Goal: Information Seeking & Learning: Learn about a topic

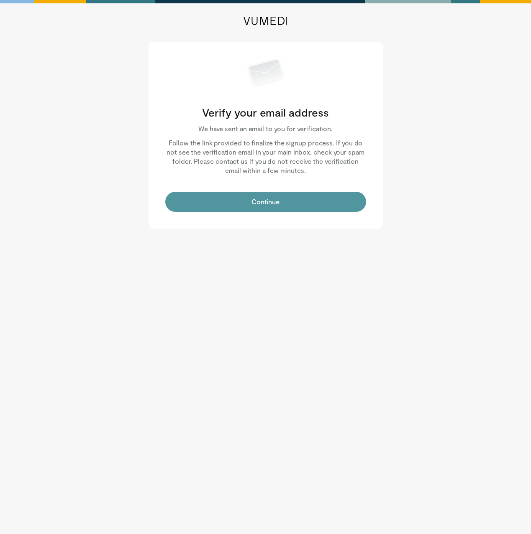
click at [308, 203] on button "Continue" at bounding box center [265, 202] width 201 height 20
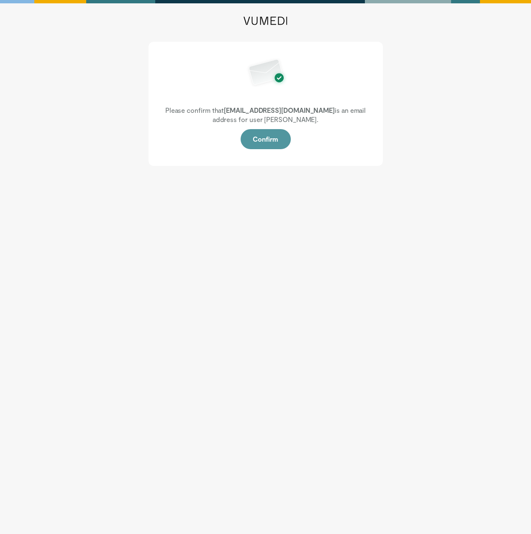
click at [269, 142] on button "Confirm" at bounding box center [265, 139] width 50 height 20
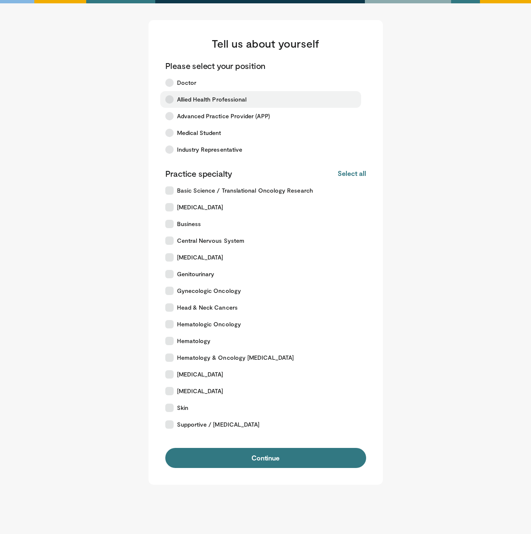
click at [202, 102] on span "Allied Health Professional" at bounding box center [212, 99] width 70 height 8
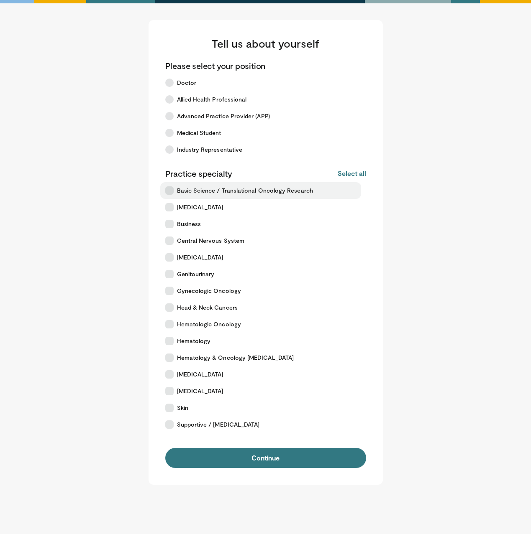
click at [228, 195] on label "Basic Science / Translational Oncology Research" at bounding box center [260, 190] width 201 height 17
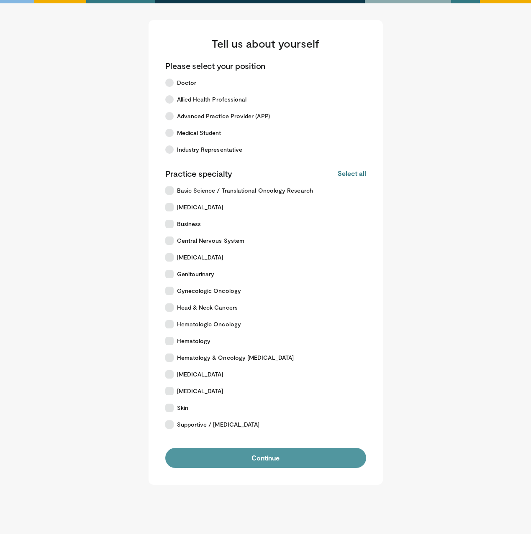
click at [287, 463] on button "Continue" at bounding box center [265, 458] width 201 height 20
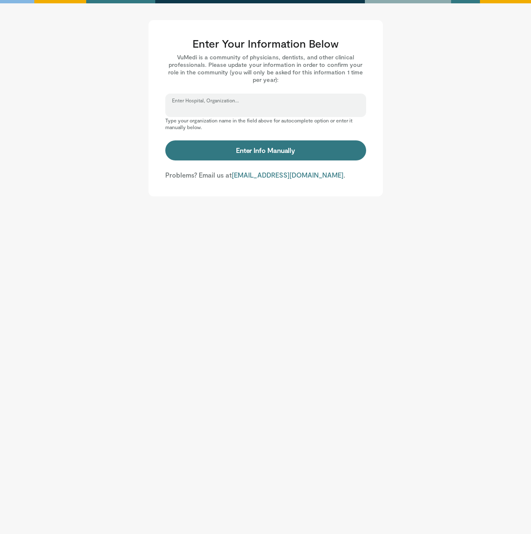
click at [282, 108] on input "Enter Hospital, Organization..." at bounding box center [265, 109] width 187 height 9
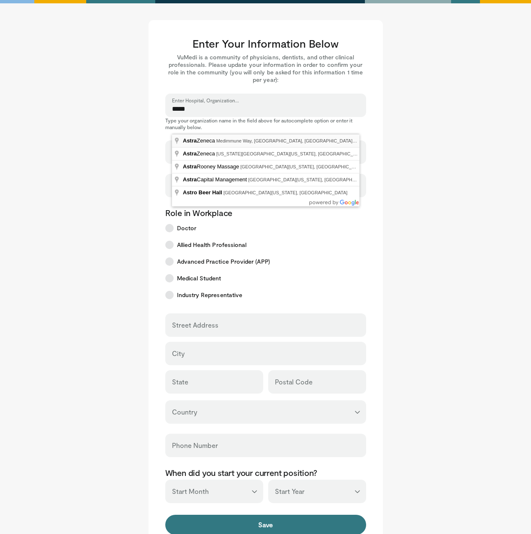
type input "**********"
select select "**"
type input "**********"
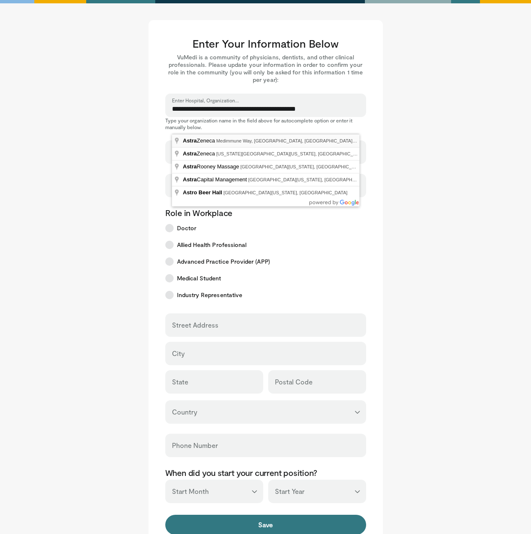
type input "********"
type input "*****"
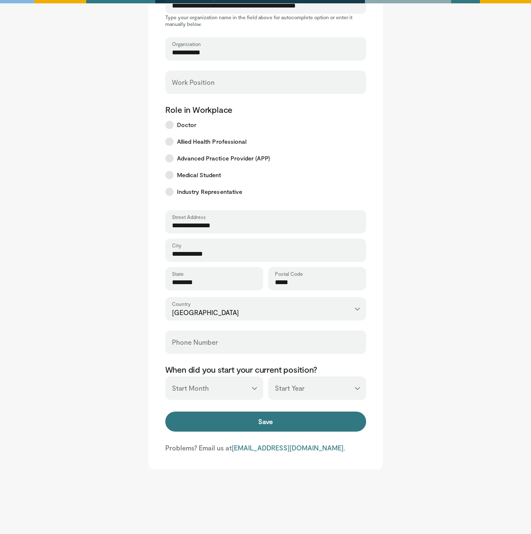
scroll to position [107, 0]
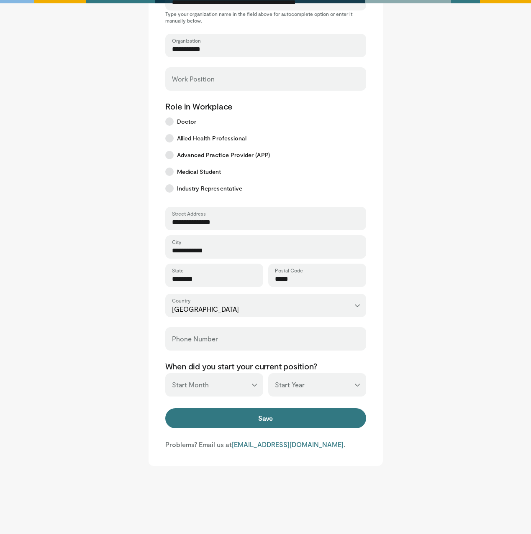
click at [243, 388] on select "*** ******* ******** ***** ***** *** **** **** ****** ********* ******* *******…" at bounding box center [214, 384] width 98 height 23
select select "*"
click at [165, 373] on select "*** ******* ******** ***** ***** *** **** **** ****** ********* ******* *******…" at bounding box center [214, 384] width 98 height 23
click at [304, 393] on select "*** **** **** **** **** **** **** **** **** **** **** **** **** **** **** **** …" at bounding box center [317, 384] width 98 height 23
select select "****"
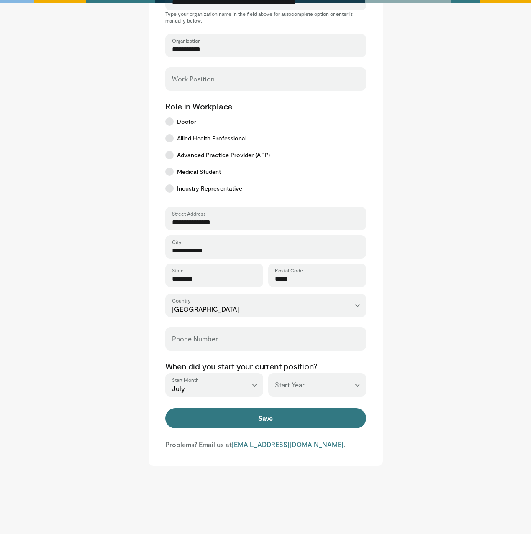
click at [268, 373] on select "*** **** **** **** **** **** **** **** **** **** **** **** **** **** **** **** …" at bounding box center [317, 384] width 98 height 23
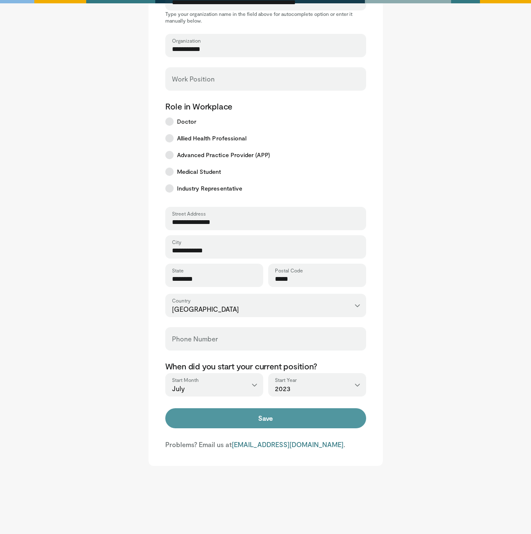
click at [254, 424] on button "Save" at bounding box center [265, 419] width 201 height 20
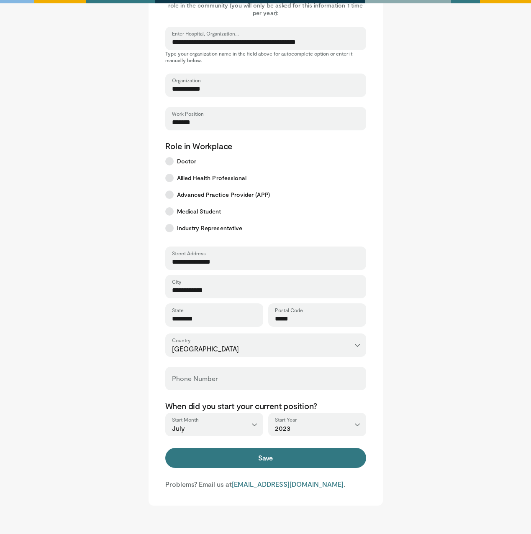
scroll to position [121, 0]
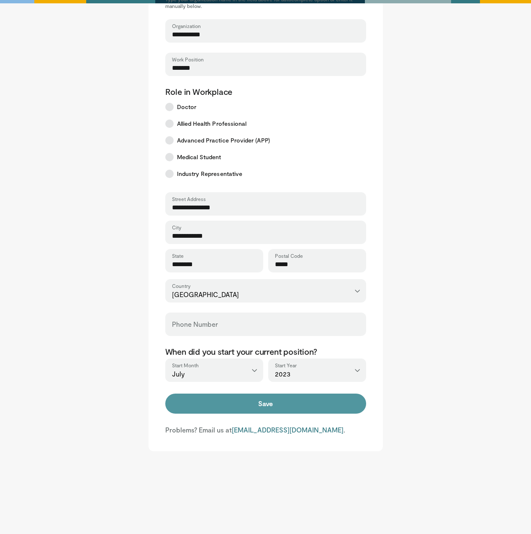
type input "*******"
click at [265, 405] on button "Save" at bounding box center [265, 404] width 201 height 20
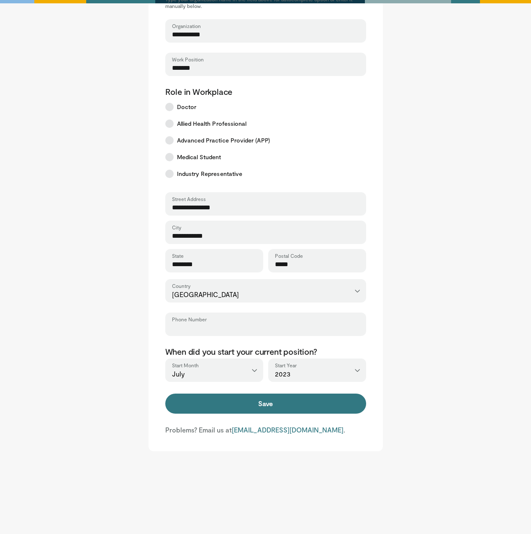
click at [191, 327] on input "Phone Number" at bounding box center [265, 328] width 187 height 9
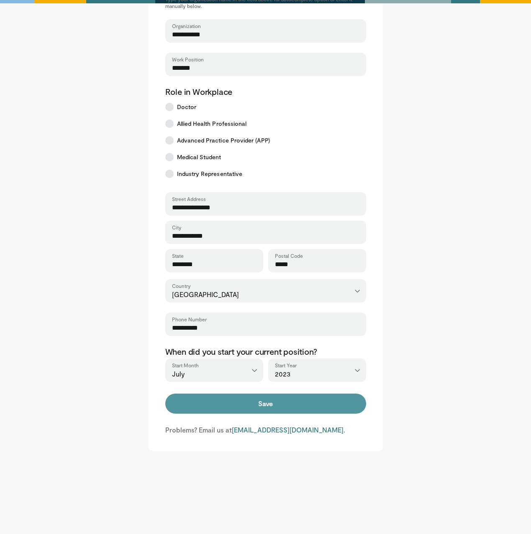
type input "**********"
click at [240, 400] on button "Save" at bounding box center [265, 404] width 201 height 20
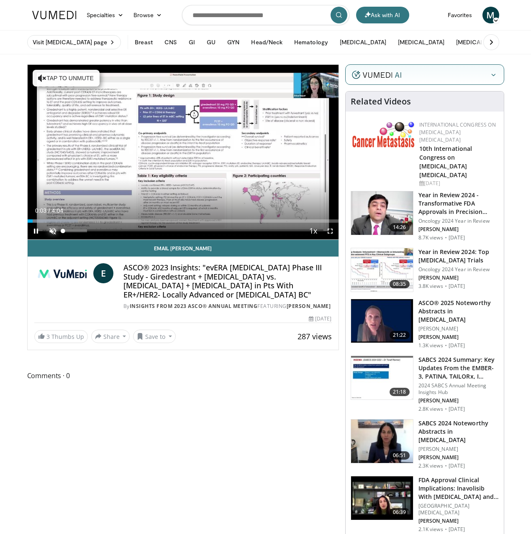
click at [54, 230] on span "Video Player" at bounding box center [52, 231] width 17 height 17
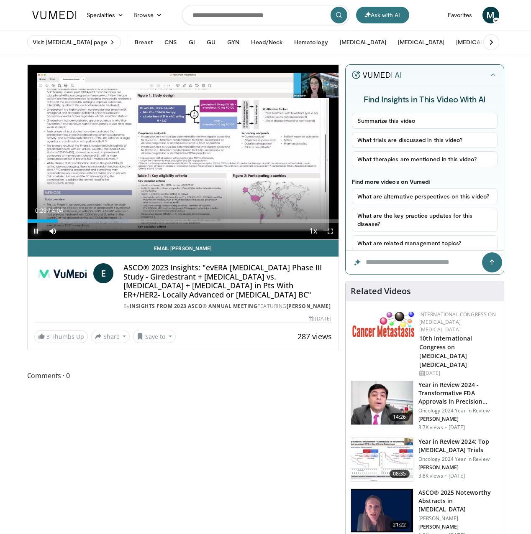
click at [34, 230] on span "Video Player" at bounding box center [36, 231] width 17 height 17
click at [331, 232] on span "Video Player" at bounding box center [330, 231] width 17 height 17
click at [329, 231] on span "Video Player" at bounding box center [330, 231] width 17 height 17
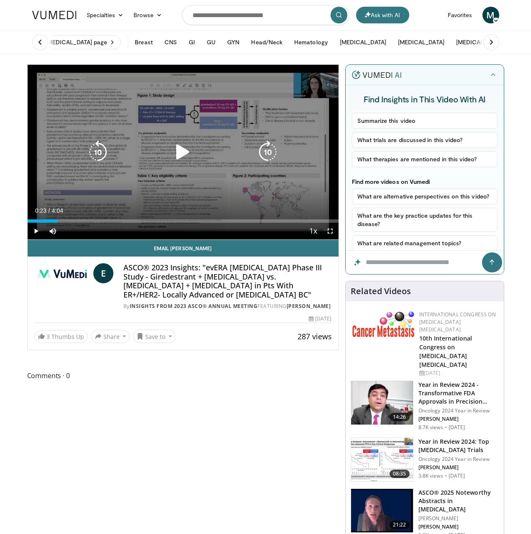
click at [183, 158] on icon "Video Player" at bounding box center [182, 152] width 23 height 23
click at [101, 156] on icon "Video Player" at bounding box center [97, 152] width 23 height 23
click at [102, 154] on icon "Video Player" at bounding box center [97, 152] width 23 height 23
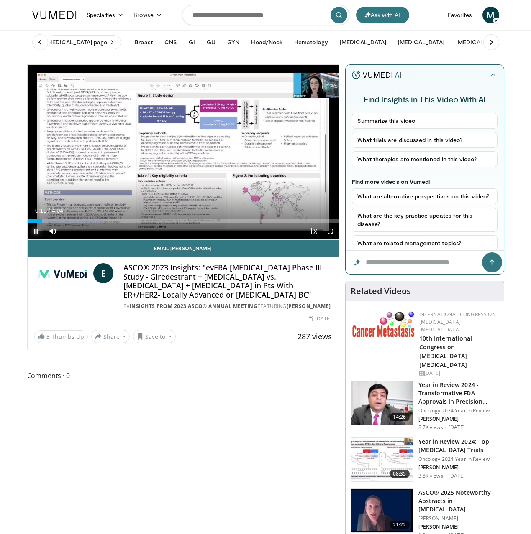
click at [36, 228] on span "Video Player" at bounding box center [36, 231] width 17 height 17
click at [38, 231] on span "Video Player" at bounding box center [36, 231] width 17 height 17
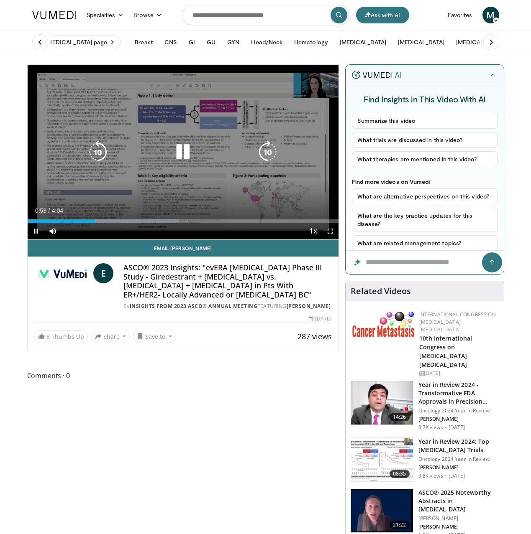
click at [102, 150] on icon "Video Player" at bounding box center [97, 152] width 23 height 23
click at [103, 154] on icon "Video Player" at bounding box center [97, 152] width 23 height 23
click at [176, 151] on icon "Video Player" at bounding box center [182, 152] width 23 height 23
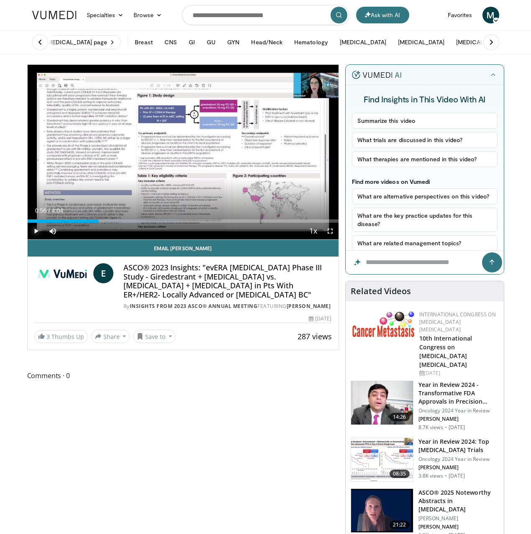
click at [35, 231] on span "Video Player" at bounding box center [36, 231] width 17 height 17
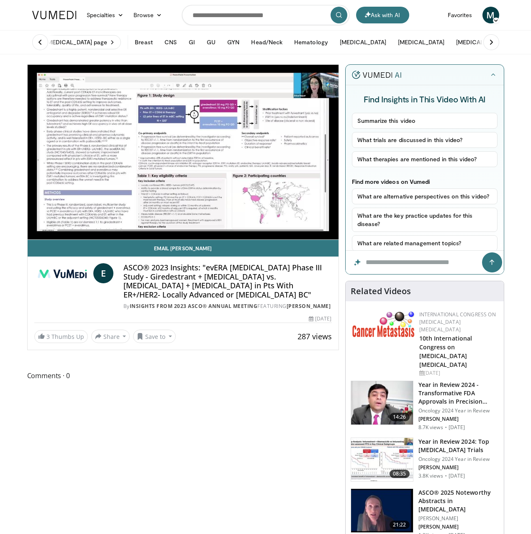
click at [35, 231] on video-js "**********" at bounding box center [183, 152] width 311 height 175
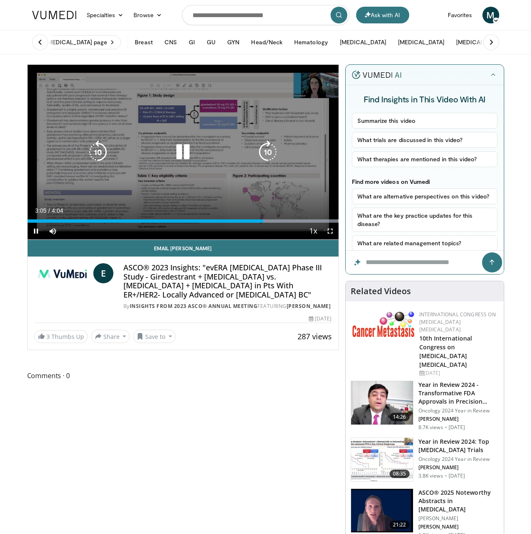
click at [178, 152] on icon "Video Player" at bounding box center [182, 152] width 23 height 23
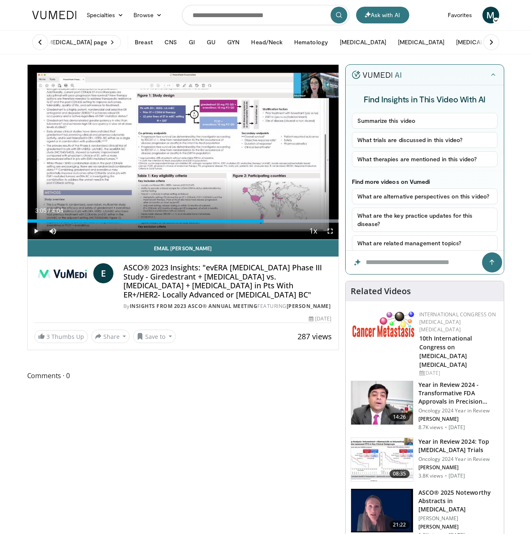
click at [36, 231] on span "Video Player" at bounding box center [36, 231] width 17 height 17
click at [37, 234] on span "Video Player" at bounding box center [36, 231] width 17 height 17
click at [36, 232] on span "Video Player" at bounding box center [36, 231] width 17 height 17
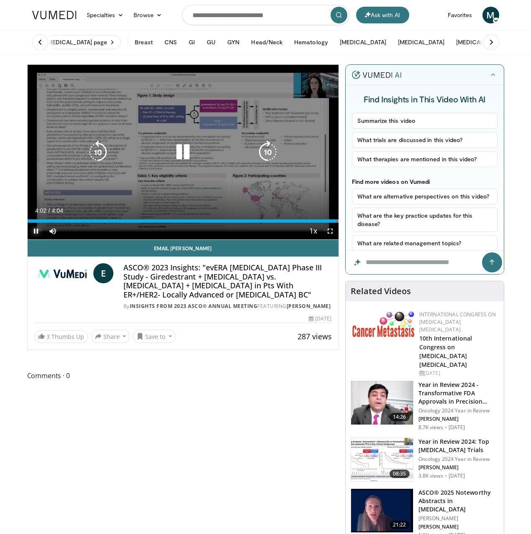
click at [35, 229] on span "Video Player" at bounding box center [36, 231] width 17 height 17
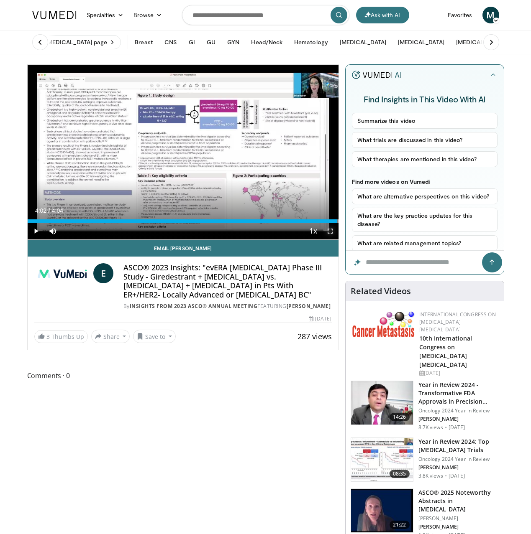
click at [330, 233] on span "Video Player" at bounding box center [330, 231] width 17 height 17
drag, startPoint x: 330, startPoint y: 233, endPoint x: 513, endPoint y: 256, distance: 184.6
click at [279, 15] on input "Search topics, interventions" at bounding box center [265, 15] width 167 height 20
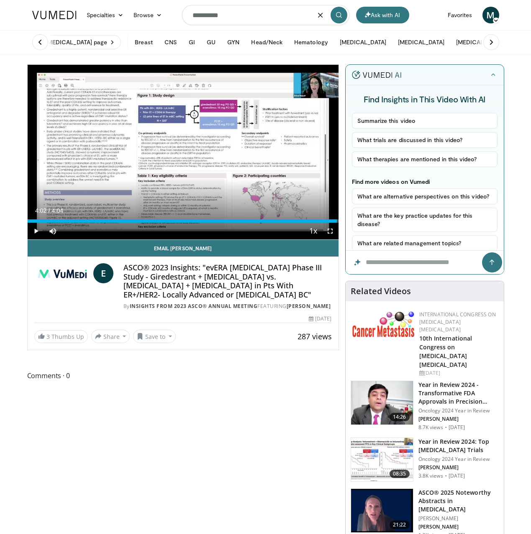
type input "**********"
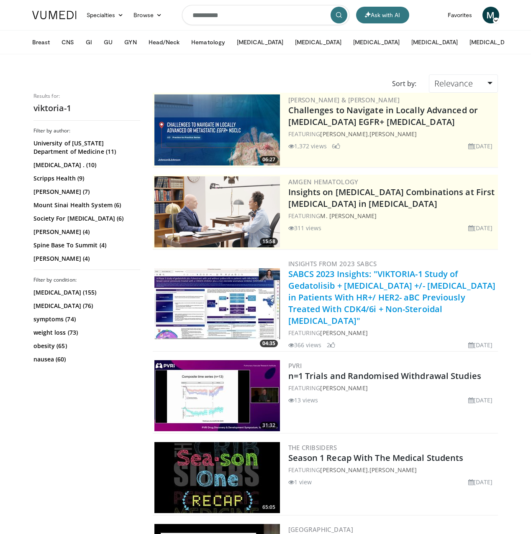
click at [304, 289] on link "SABCS 2023 Insights: "VIKTORIA-1 Study of Gedatolisib + [MEDICAL_DATA] +/- [MED…" at bounding box center [391, 297] width 207 height 58
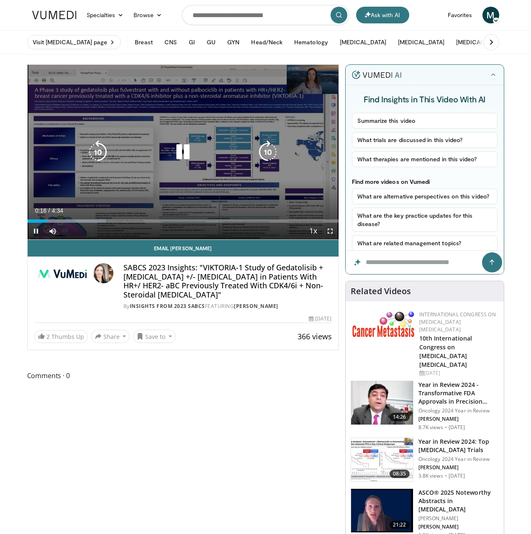
click at [84, 197] on div "10 seconds Tap to unmute" at bounding box center [183, 152] width 311 height 175
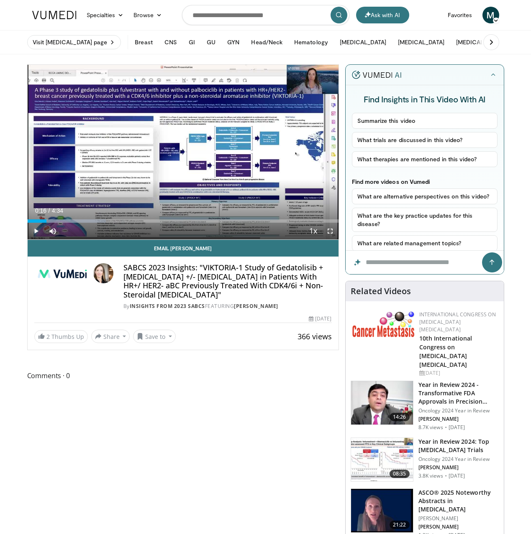
click at [36, 232] on span "Video Player" at bounding box center [36, 231] width 17 height 17
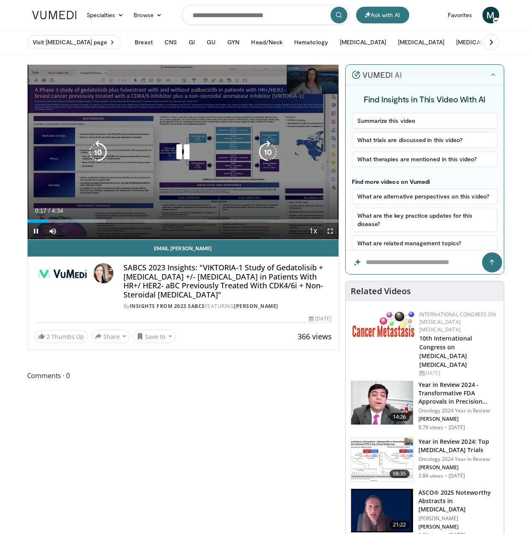
click at [99, 153] on icon "Video Player" at bounding box center [97, 152] width 23 height 23
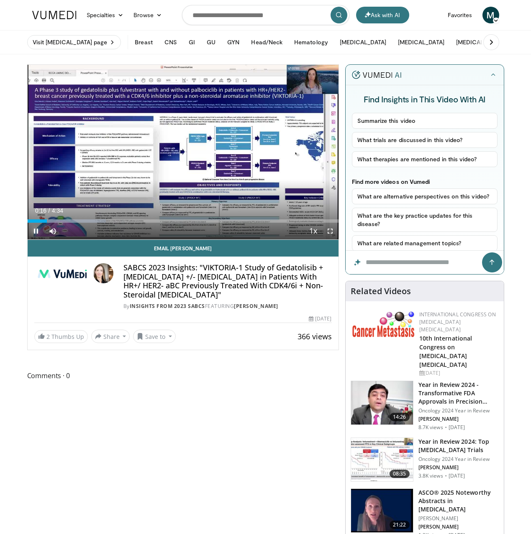
click at [36, 232] on span "Video Player" at bounding box center [36, 231] width 17 height 17
click at [36, 233] on span "Video Player" at bounding box center [36, 231] width 17 height 17
click at [37, 230] on span "Video Player" at bounding box center [36, 231] width 17 height 17
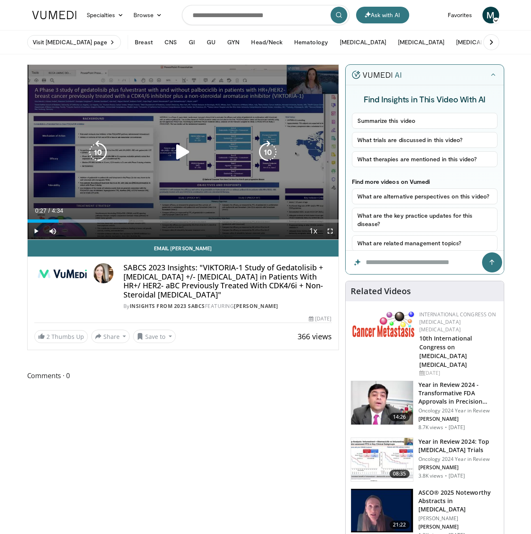
click at [94, 156] on icon "Video Player" at bounding box center [97, 152] width 23 height 23
click at [179, 154] on icon "Video Player" at bounding box center [182, 152] width 23 height 23
click at [95, 154] on icon "Video Player" at bounding box center [97, 152] width 23 height 23
click at [185, 153] on icon "Video Player" at bounding box center [182, 152] width 23 height 23
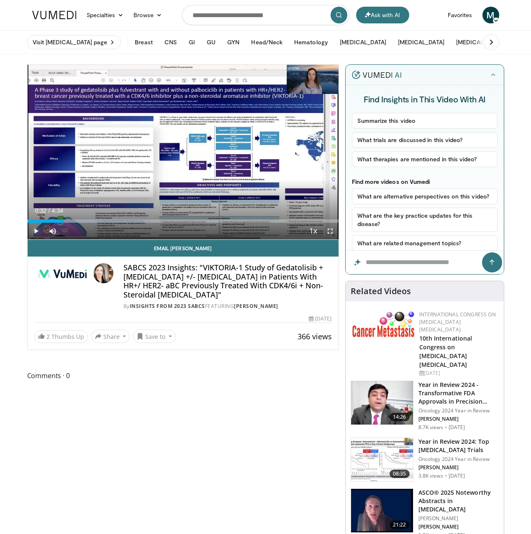
click at [35, 231] on span "Video Player" at bounding box center [36, 231] width 17 height 17
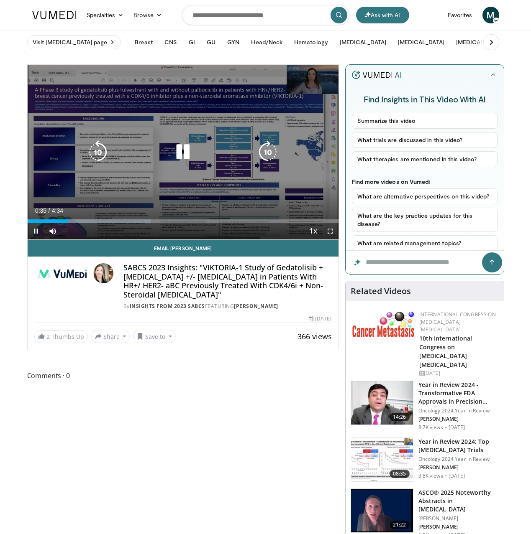
click at [188, 153] on icon "Video Player" at bounding box center [182, 152] width 23 height 23
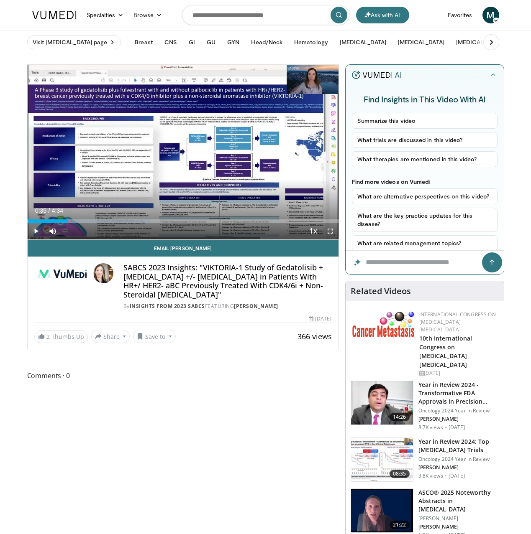
click at [36, 230] on span "Video Player" at bounding box center [36, 231] width 17 height 17
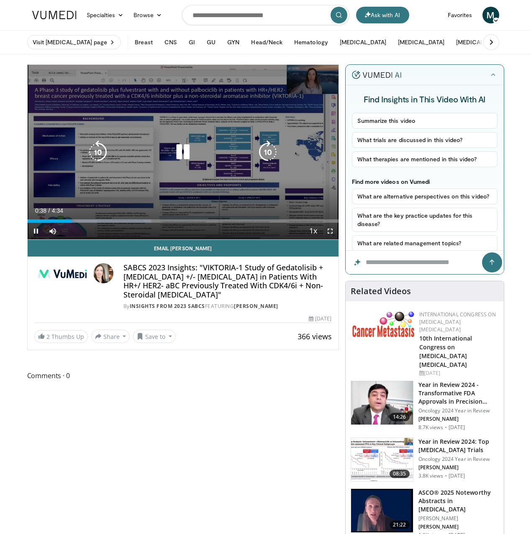
click at [59, 202] on div "10 seconds Tap to unmute" at bounding box center [183, 152] width 311 height 175
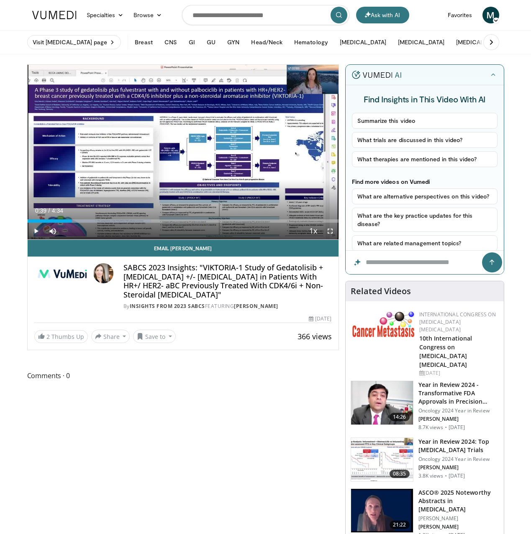
click at [36, 231] on span "Video Player" at bounding box center [36, 231] width 17 height 17
click at [36, 232] on span "Video Player" at bounding box center [36, 231] width 17 height 17
click at [36, 233] on span "Video Player" at bounding box center [36, 231] width 17 height 17
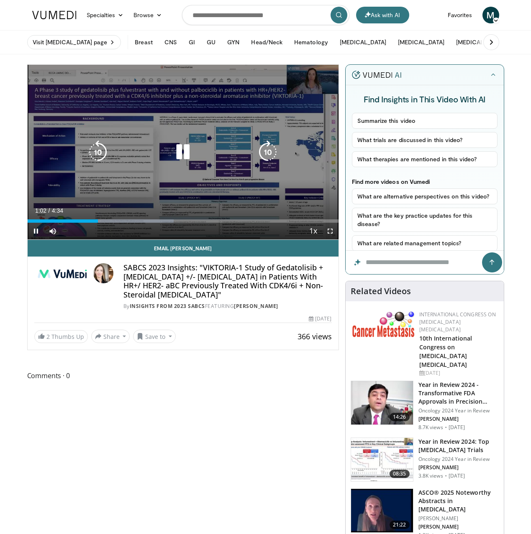
click at [96, 153] on icon "Video Player" at bounding box center [97, 152] width 23 height 23
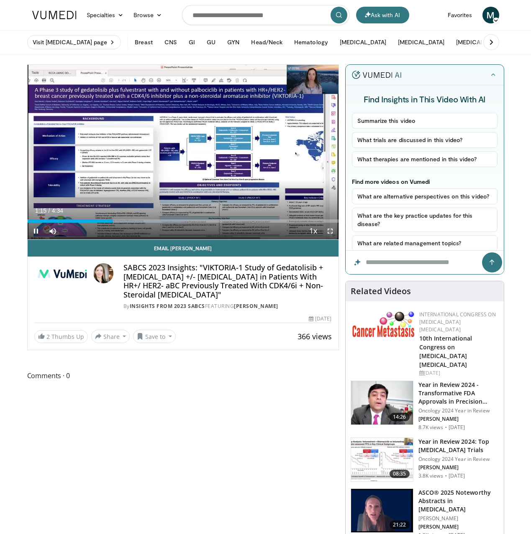
click at [330, 229] on span "Video Player" at bounding box center [330, 231] width 17 height 17
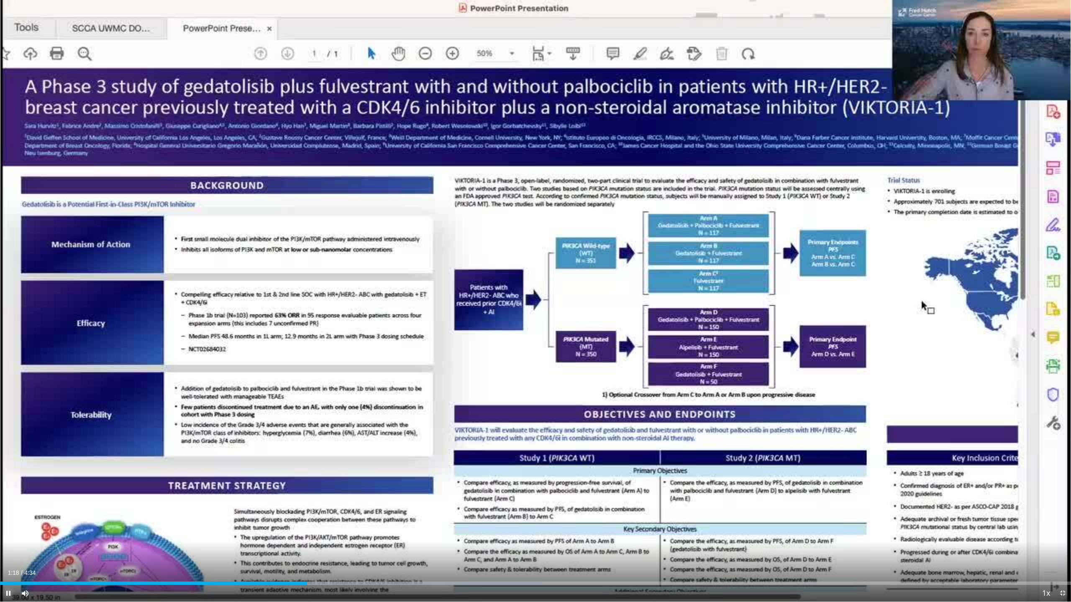
click at [10, 534] on span "Video Player" at bounding box center [8, 593] width 17 height 17
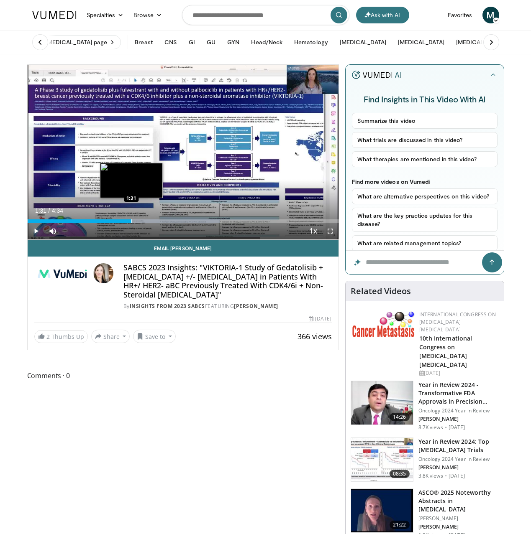
click at [131, 221] on div "Progress Bar" at bounding box center [131, 221] width 1 height 3
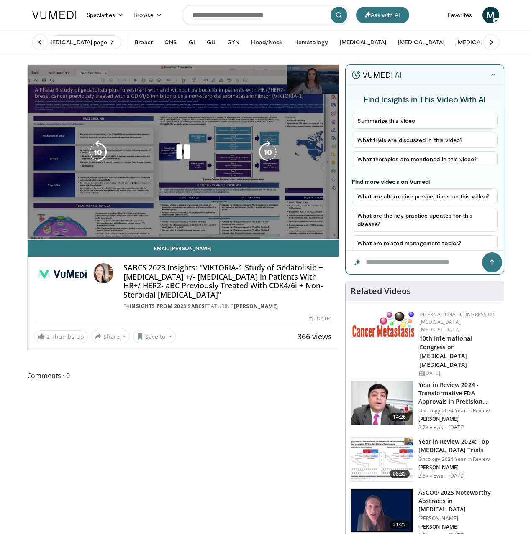
click at [36, 231] on video-js "**********" at bounding box center [183, 152] width 311 height 175
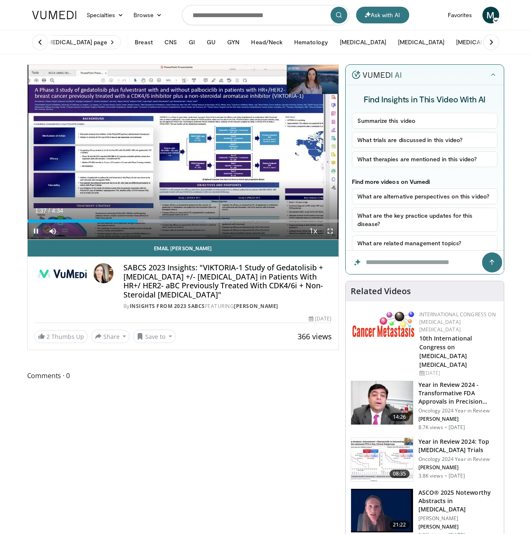
click at [36, 230] on span "Video Player" at bounding box center [36, 231] width 17 height 17
click at [37, 233] on span "Video Player" at bounding box center [36, 231] width 17 height 17
click at [38, 232] on span "Video Player" at bounding box center [36, 231] width 17 height 17
click at [35, 233] on span "Video Player" at bounding box center [36, 231] width 17 height 17
click at [330, 233] on span "Video Player" at bounding box center [330, 231] width 17 height 17
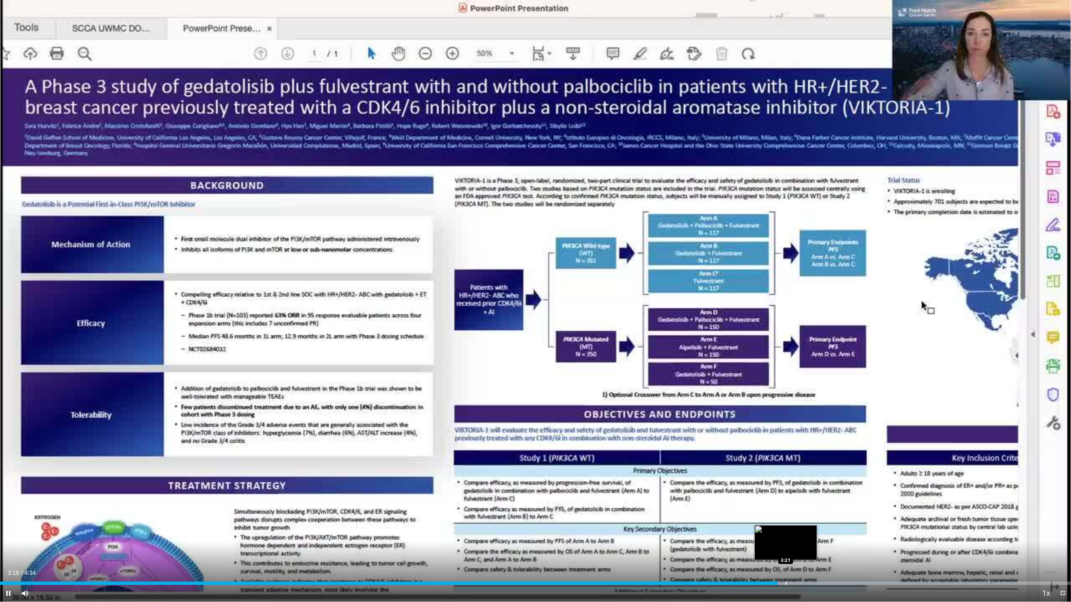
click at [530, 534] on div "Progress Bar" at bounding box center [785, 583] width 1 height 3
click at [530, 534] on div "Current Time 3:22 / Duration 4:34 Pause Skip Backward Skip Forward Mute 0% Load…" at bounding box center [535, 593] width 1071 height 17
click at [530, 534] on div "Progress Bar" at bounding box center [805, 583] width 1 height 3
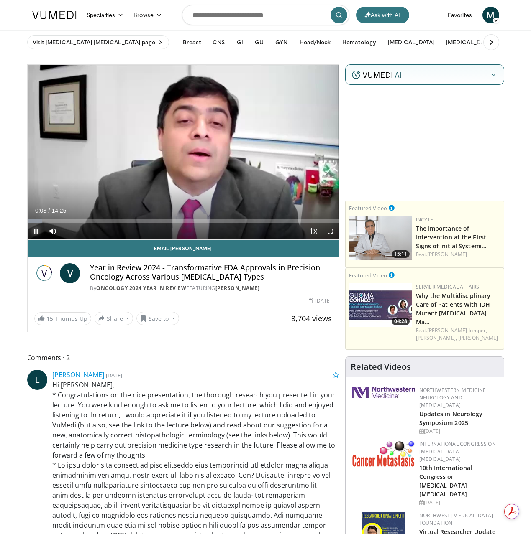
click at [36, 229] on span "Video Player" at bounding box center [36, 231] width 17 height 17
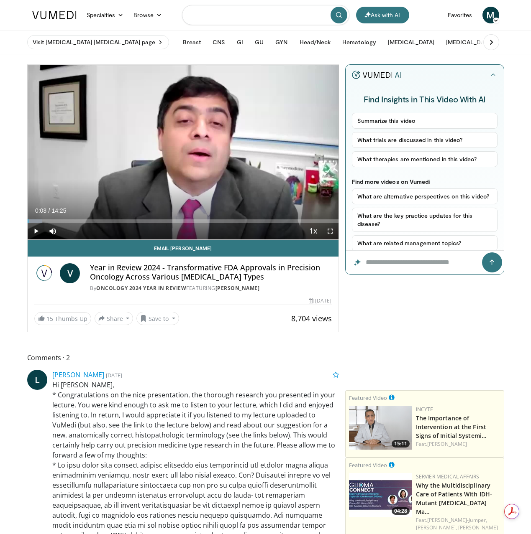
click at [269, 15] on input "Search topics, interventions" at bounding box center [265, 15] width 167 height 20
type input "*****"
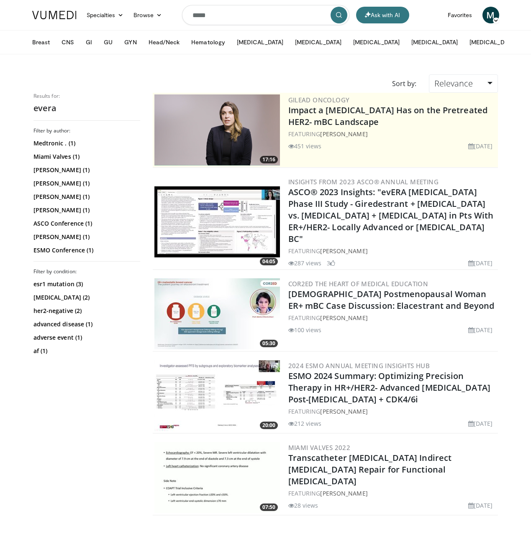
click at [200, 238] on img at bounding box center [216, 222] width 125 height 71
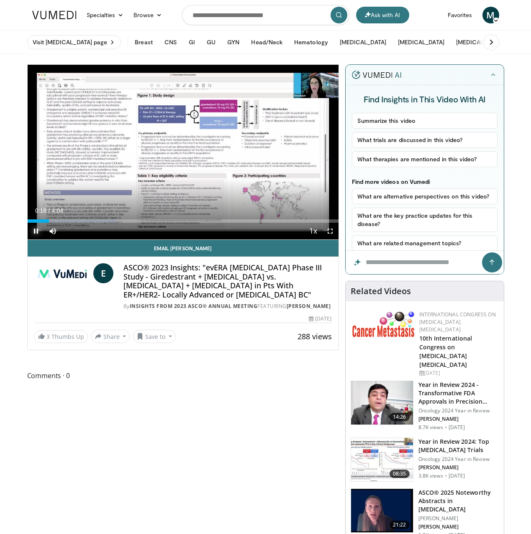
click at [35, 233] on span "Video Player" at bounding box center [36, 231] width 17 height 17
